Goal: Task Accomplishment & Management: Complete application form

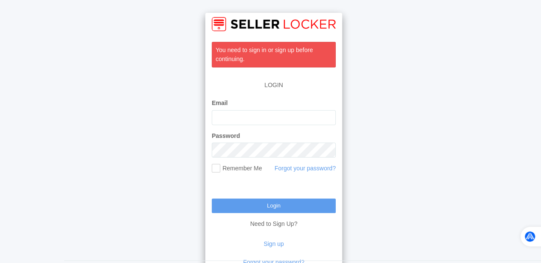
scroll to position [23, 0]
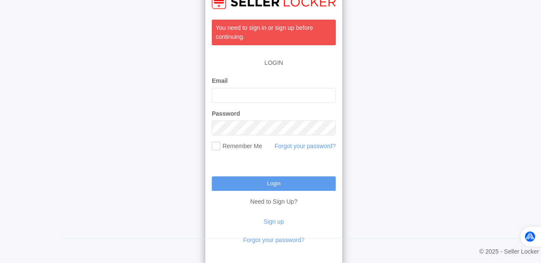
scroll to position [23, 0]
click at [275, 222] on link "Sign up" at bounding box center [273, 221] width 20 height 7
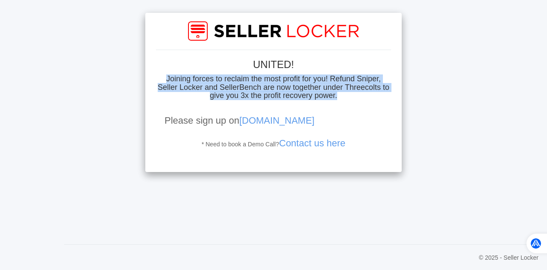
drag, startPoint x: 155, startPoint y: 76, endPoint x: 376, endPoint y: 96, distance: 222.3
click at [376, 96] on div "UNITED! Joining forces to reclaim the most profit for you! Refund Sniper, Selle…" at bounding box center [274, 86] width 248 height 138
copy h4 "Joining forces to reclaim the most profit for you! Refund Sniper, Seller Locker…"
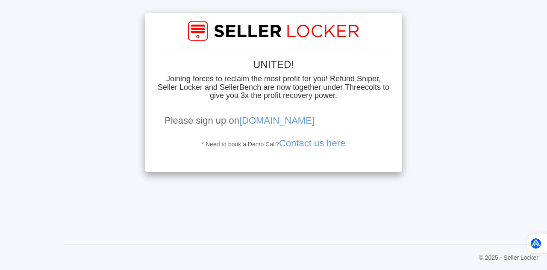
click at [175, 154] on div "UNITED! Joining forces to reclaim the most profit for you! Refund Sniper, Selle…" at bounding box center [274, 86] width 248 height 138
click at [309, 148] on link "Contact us here" at bounding box center [312, 143] width 66 height 11
click at [307, 144] on link "Contact us here" at bounding box center [312, 143] width 66 height 11
click at [311, 118] on link "manager.threecolts.com" at bounding box center [276, 120] width 75 height 11
